Goal: Task Accomplishment & Management: Use online tool/utility

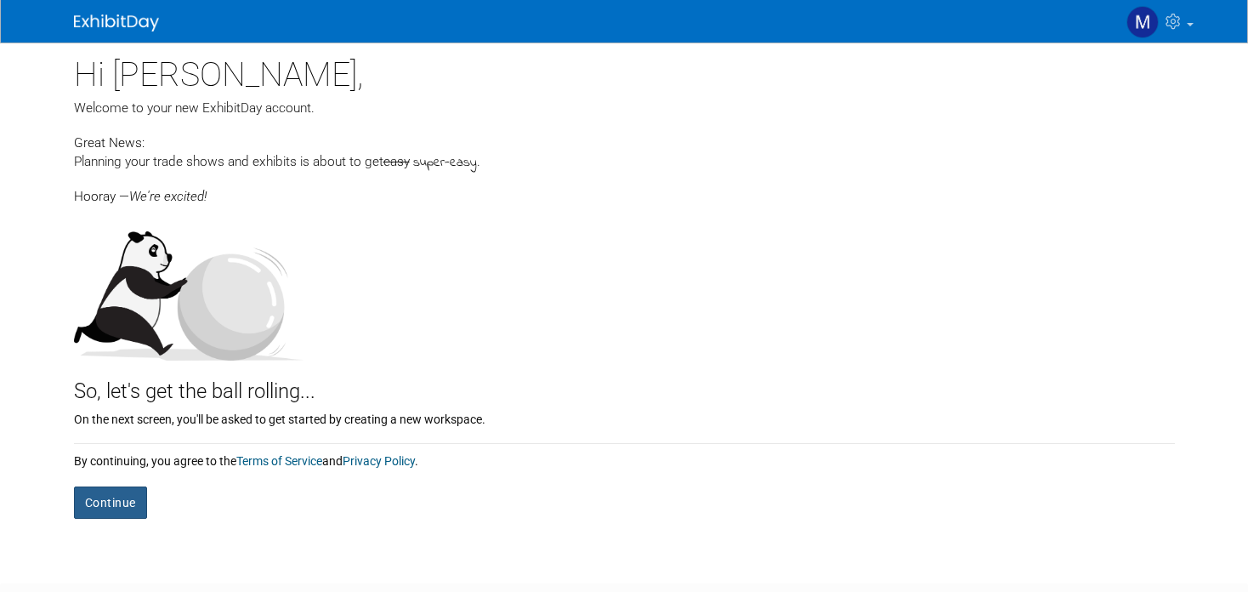
click at [86, 490] on button "Continue" at bounding box center [110, 502] width 73 height 32
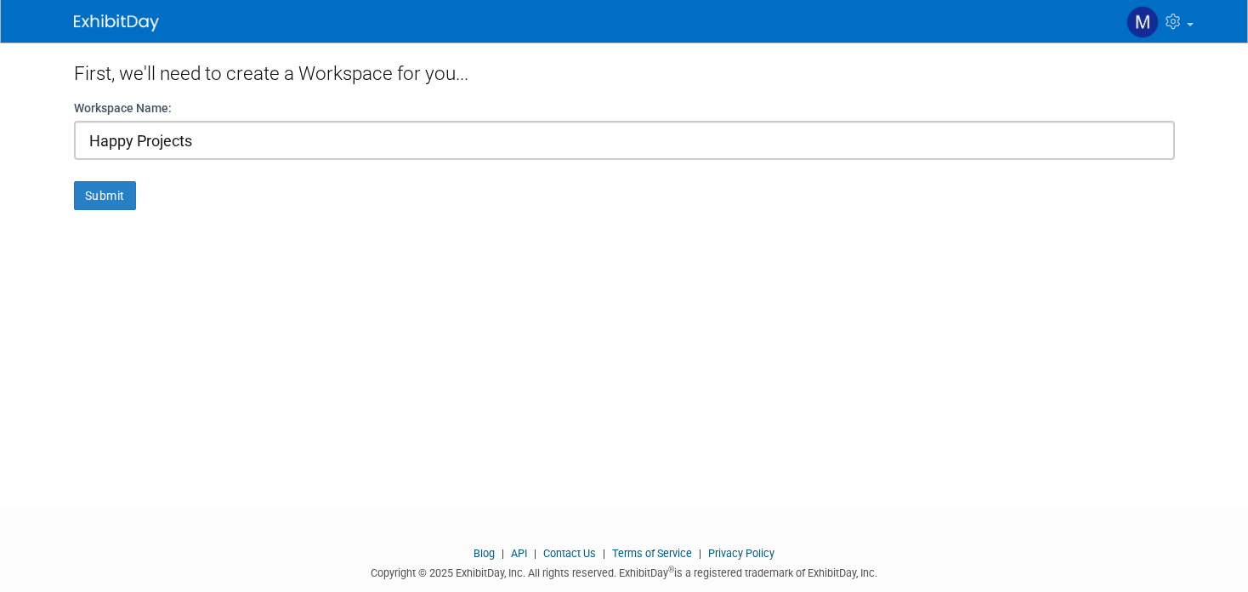
type input "Happy Projects"
click at [74, 181] on button "Submit" at bounding box center [105, 195] width 62 height 29
